Goal: Information Seeking & Learning: Learn about a topic

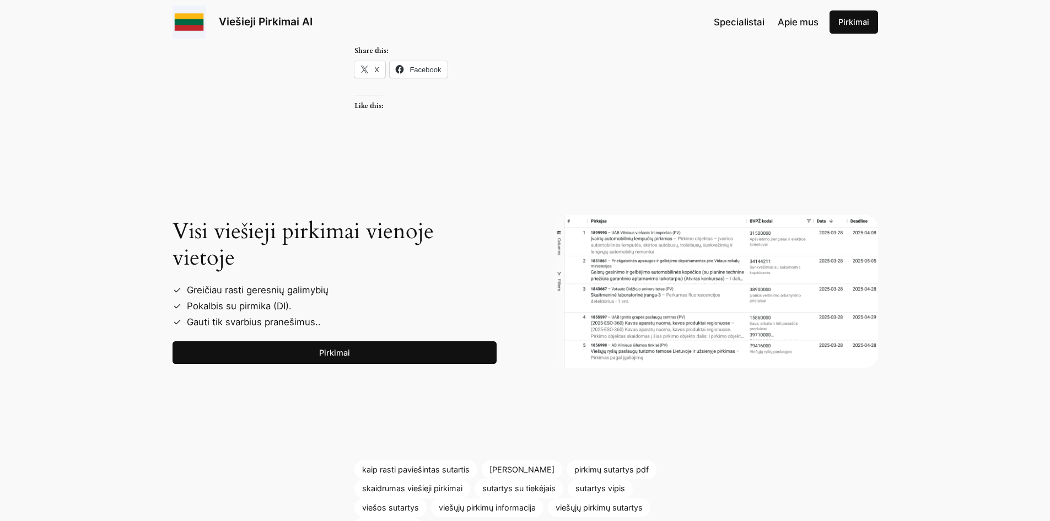
scroll to position [1323, 0]
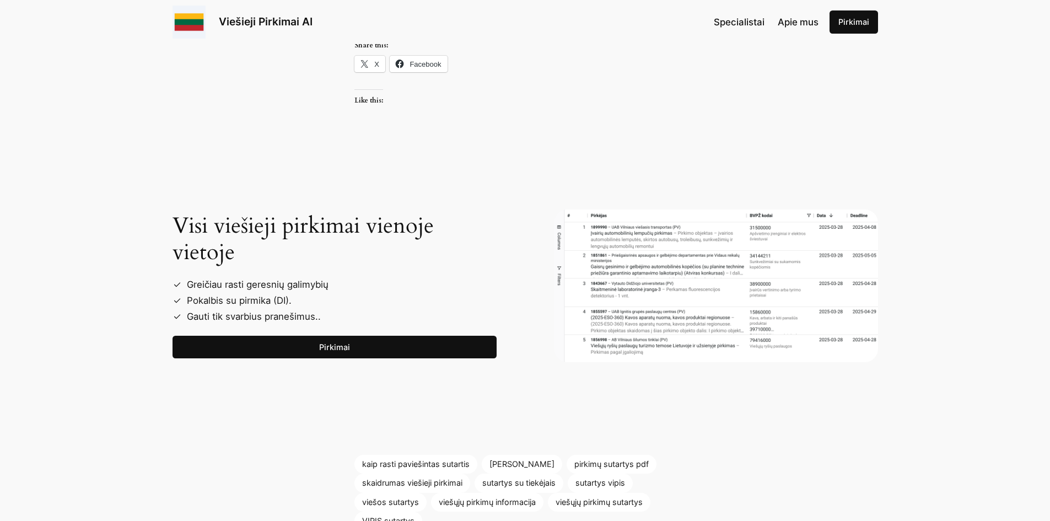
click at [413, 344] on link "Pirkimai" at bounding box center [334, 347] width 324 height 23
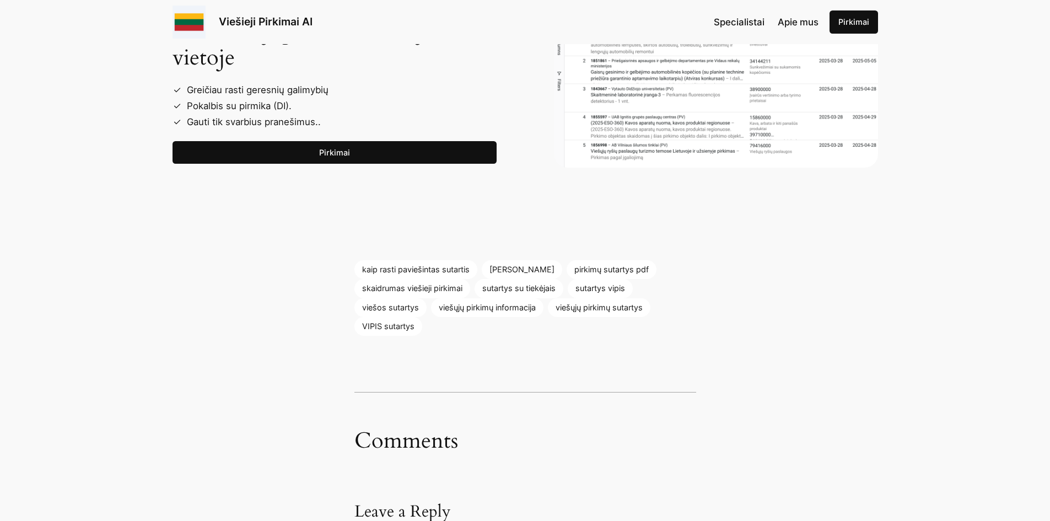
scroll to position [1433, 0]
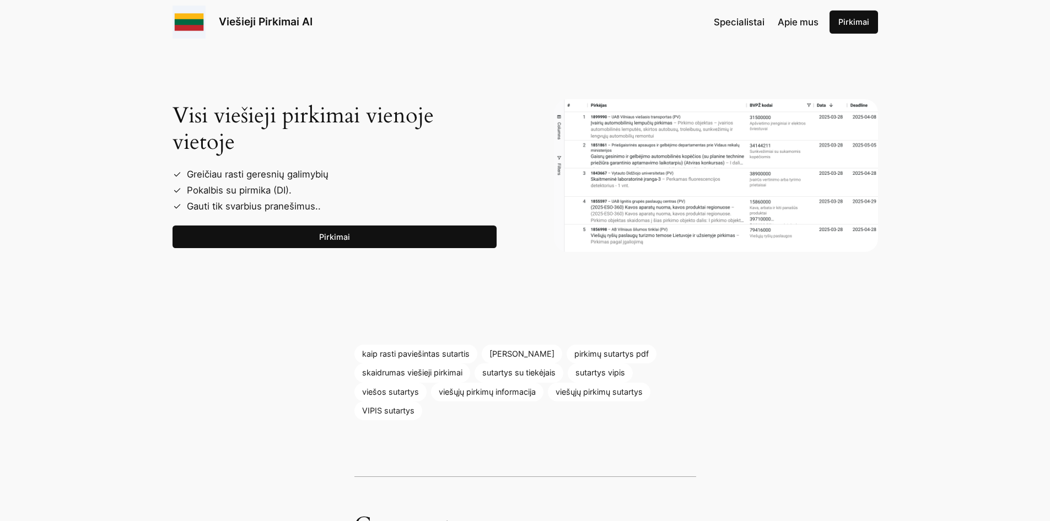
click at [646, 147] on img at bounding box center [716, 175] width 324 height 153
